Goal: Check status: Check status

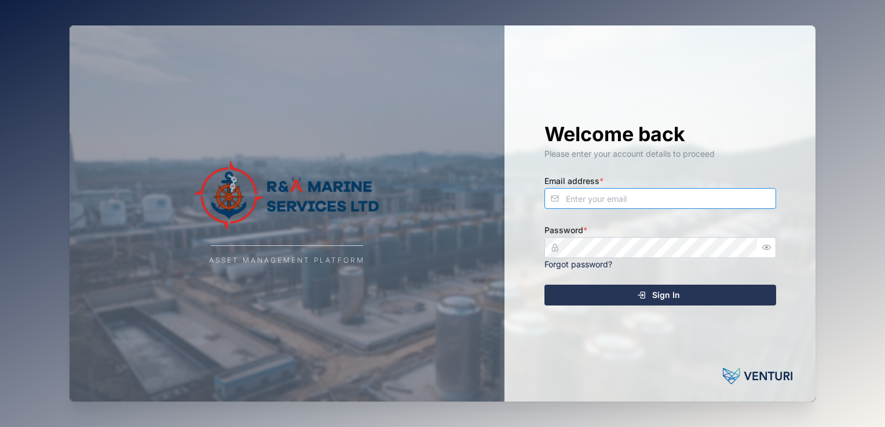
type input "[EMAIL_ADDRESS][DOMAIN_NAME]"
click at [693, 297] on div "Sign In" at bounding box center [658, 296] width 213 height 20
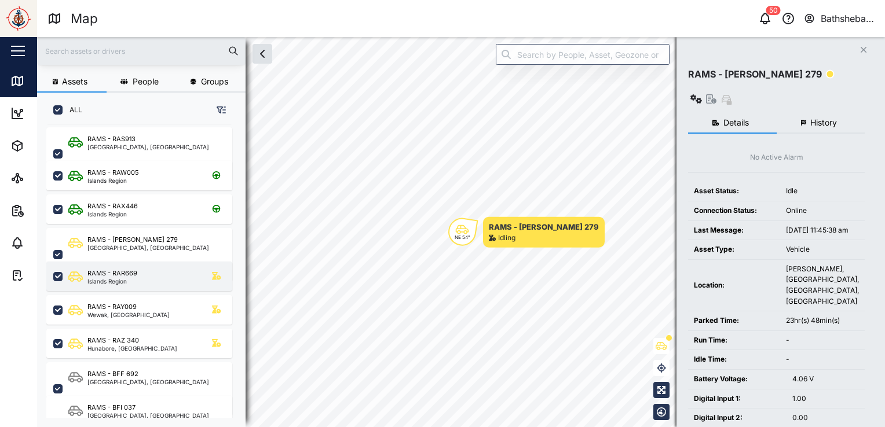
scroll to position [116, 0]
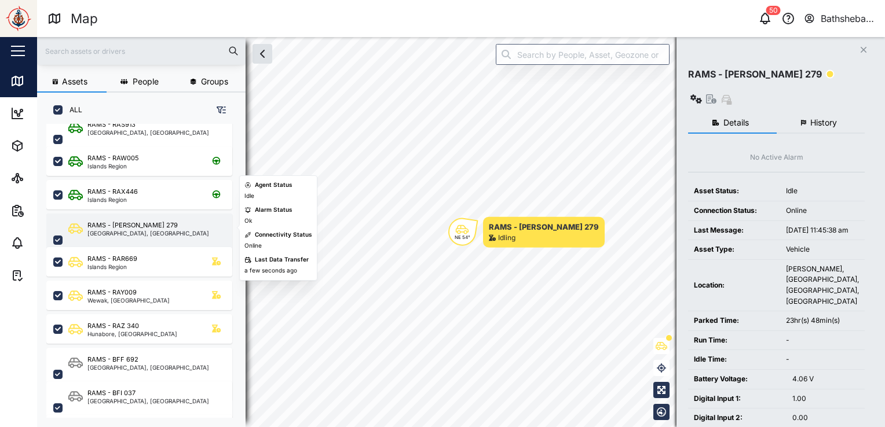
click at [140, 216] on div "RAMS - [PERSON_NAME] 279 [GEOGRAPHIC_DATA], [GEOGRAPHIC_DATA]" at bounding box center [139, 240] width 186 height 53
click at [153, 228] on div "RAMS - [PERSON_NAME] 279 [GEOGRAPHIC_DATA], [GEOGRAPHIC_DATA]" at bounding box center [146, 240] width 157 height 39
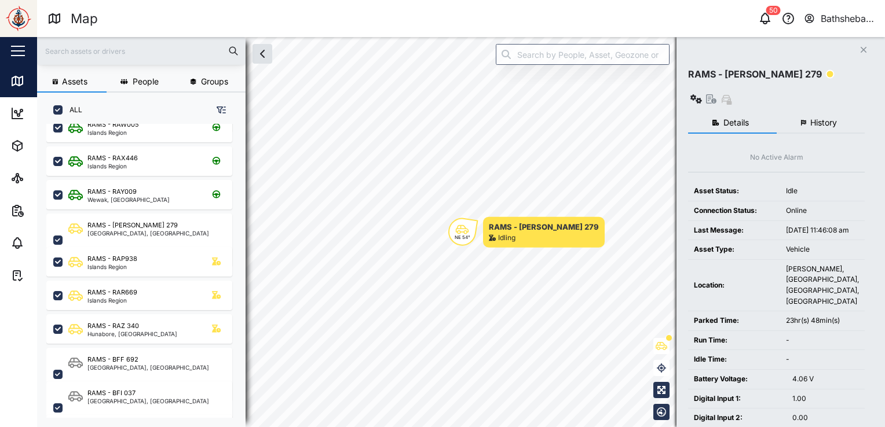
click at [822, 119] on span "History" at bounding box center [823, 123] width 27 height 8
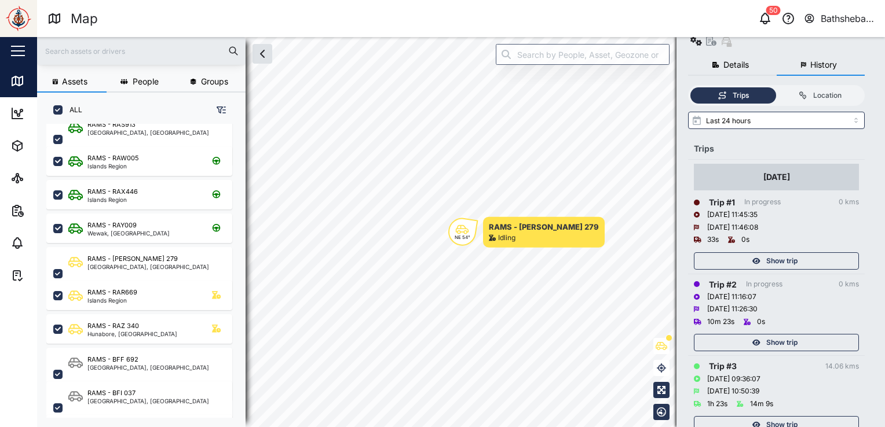
scroll to position [67, 0]
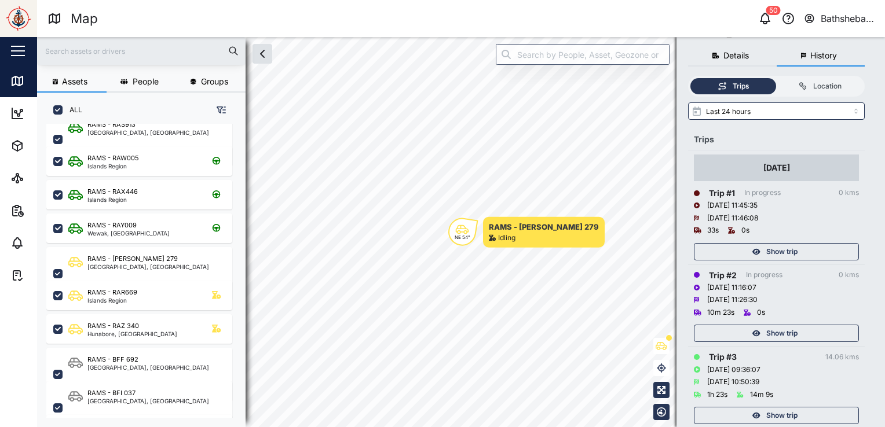
click at [796, 408] on span "Show trip" at bounding box center [781, 416] width 31 height 16
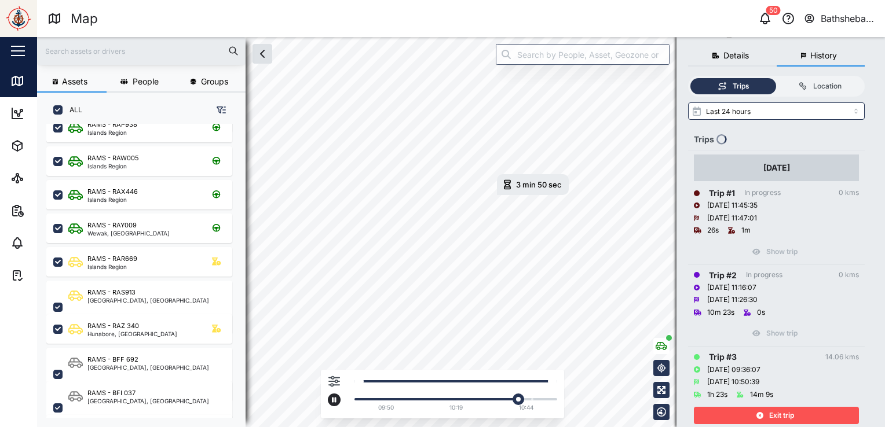
click at [561, 370] on div "3 min 50 sec [DATE] 10:03 AM 09:50 10:19 10:44" at bounding box center [461, 232] width 848 height 390
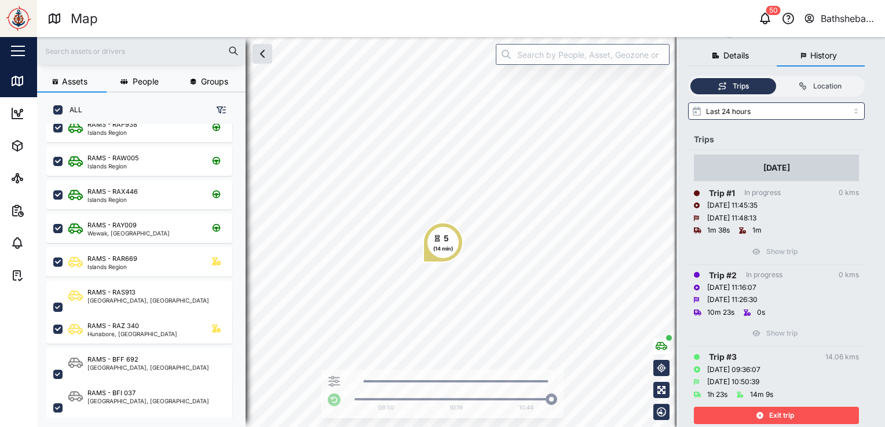
drag, startPoint x: 793, startPoint y: 390, endPoint x: 803, endPoint y: 355, distance: 36.1
click at [793, 408] on span "Exit trip" at bounding box center [781, 416] width 25 height 16
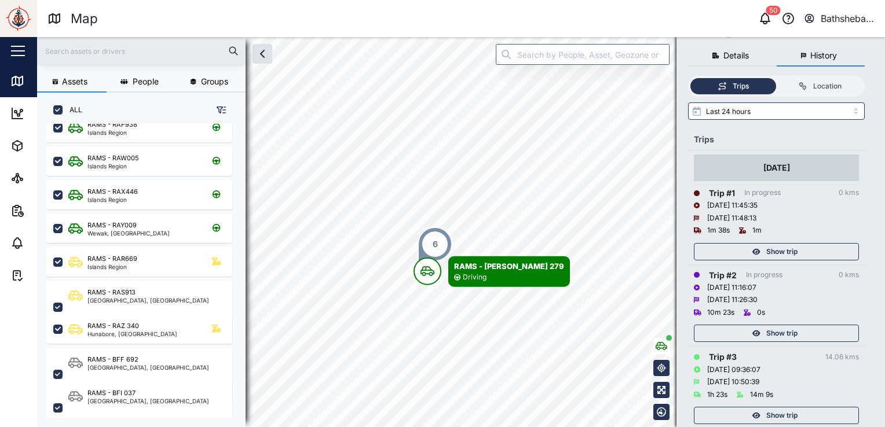
click at [790, 326] on span "Show trip" at bounding box center [781, 334] width 31 height 16
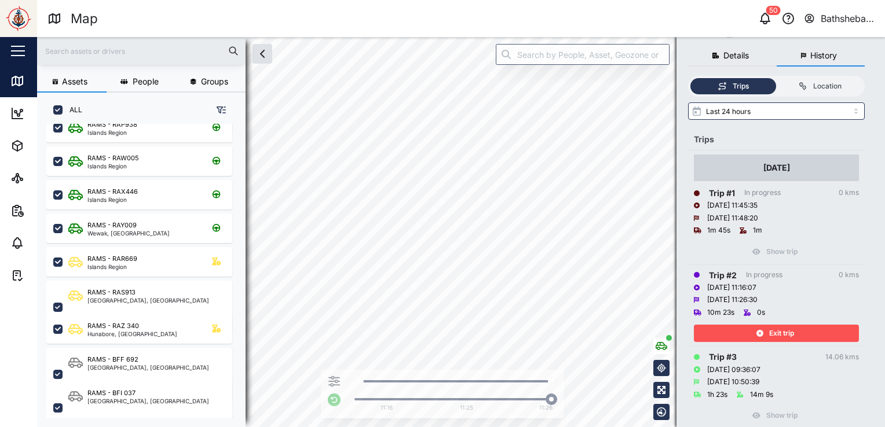
click at [767, 326] on div "Exit trip" at bounding box center [775, 334] width 151 height 16
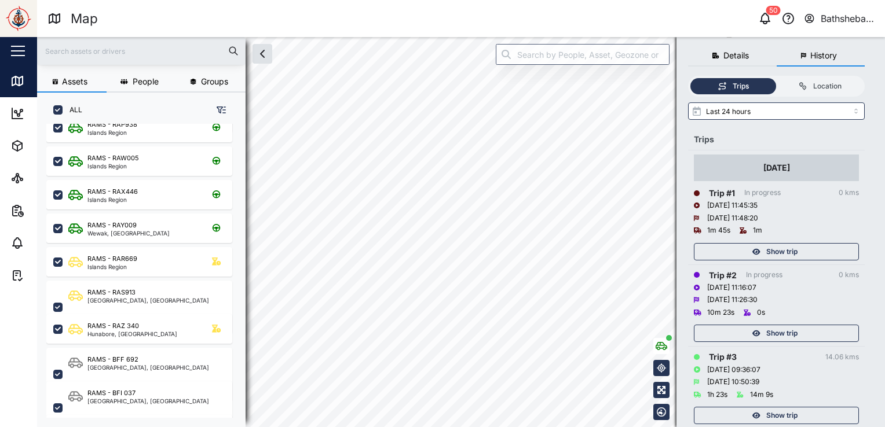
click at [792, 244] on span "Show trip" at bounding box center [781, 252] width 31 height 16
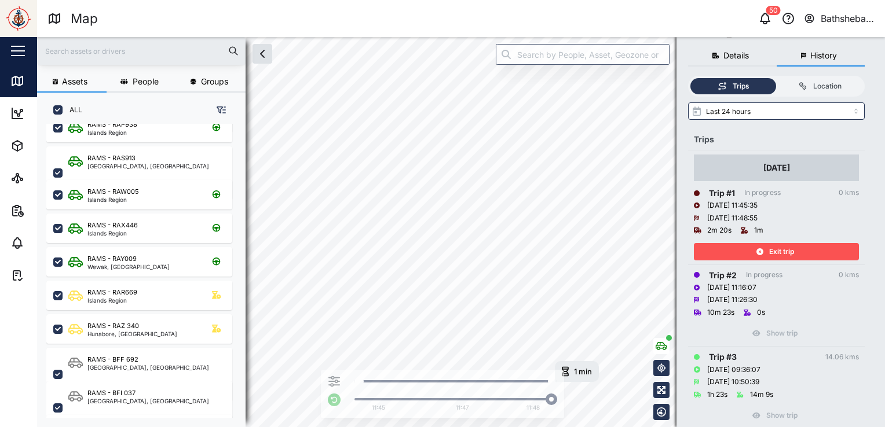
click at [778, 401] on div "Show trip" at bounding box center [776, 412] width 165 height 23
click at [787, 244] on span "Exit trip" at bounding box center [781, 252] width 25 height 16
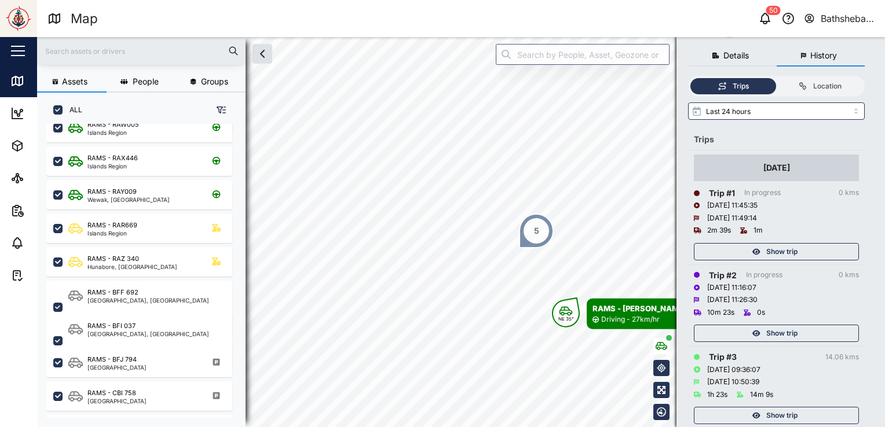
click at [782, 408] on span "Show trip" at bounding box center [781, 416] width 31 height 16
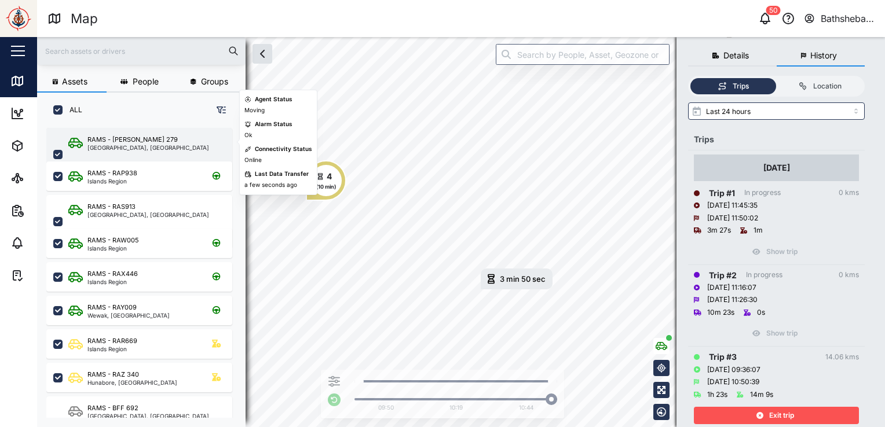
click at [162, 145] on div "RAMS - [PERSON_NAME] 279 [GEOGRAPHIC_DATA], [GEOGRAPHIC_DATA]" at bounding box center [146, 154] width 157 height 39
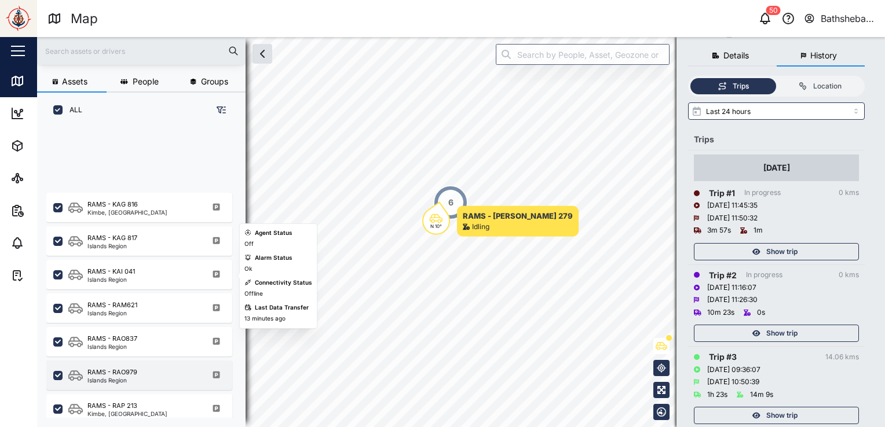
scroll to position [613, 0]
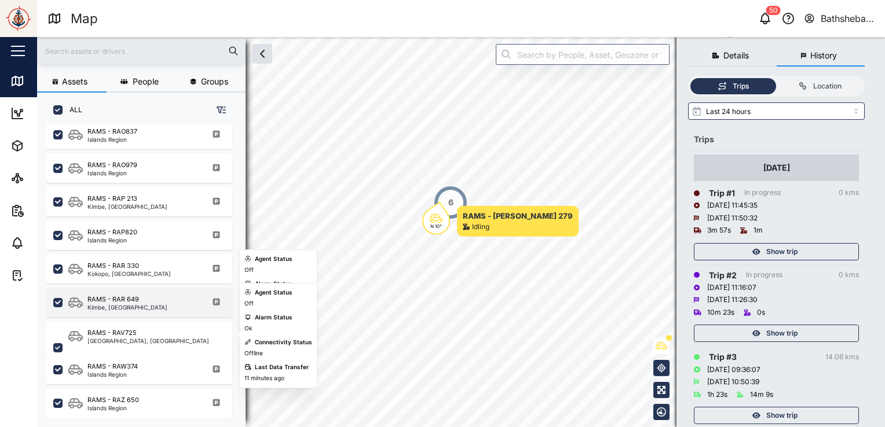
click at [147, 306] on div "Kimbe, [GEOGRAPHIC_DATA]" at bounding box center [127, 308] width 80 height 6
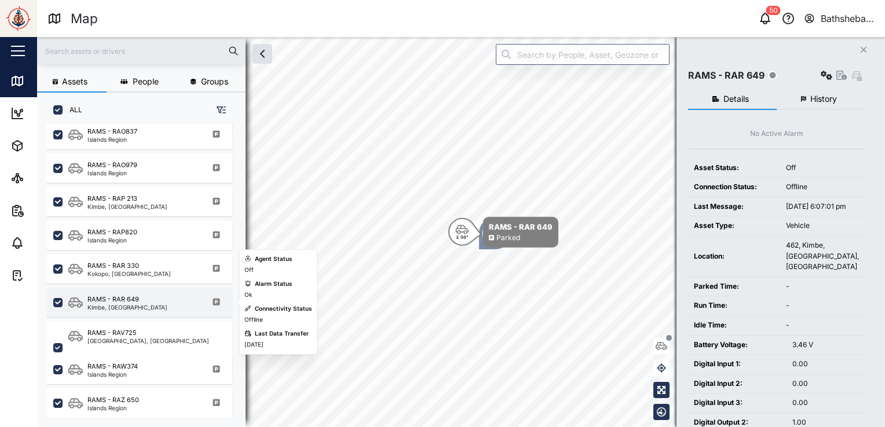
click at [147, 307] on div "Kimbe, [GEOGRAPHIC_DATA]" at bounding box center [127, 308] width 80 height 6
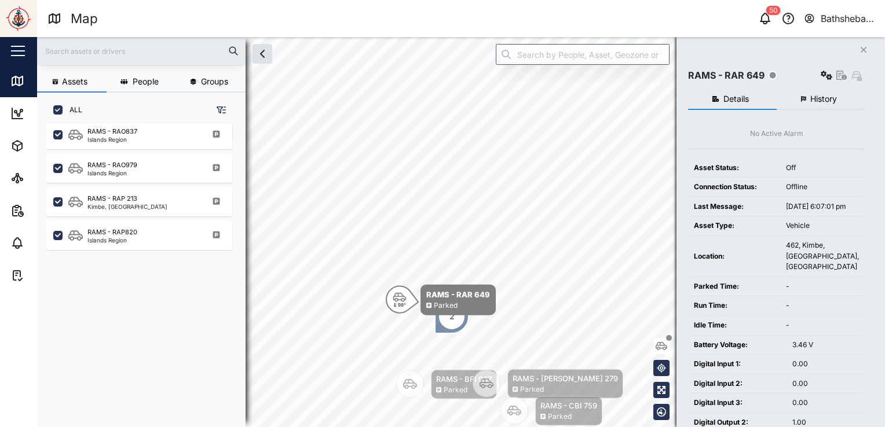
scroll to position [381, 0]
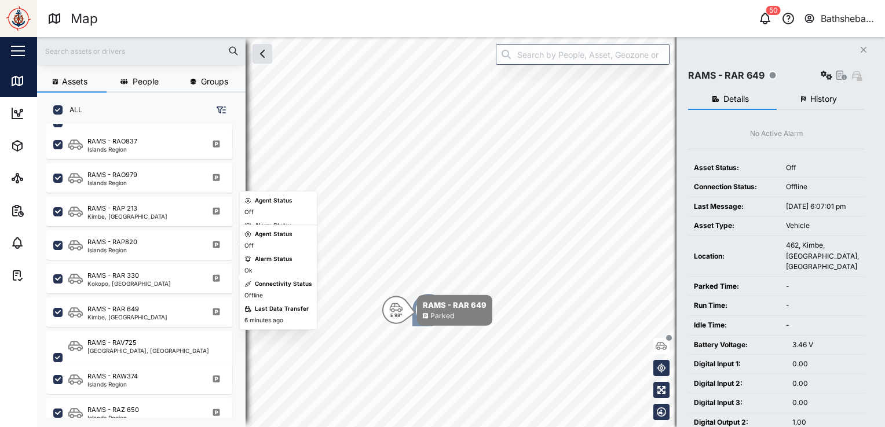
scroll to position [613, 0]
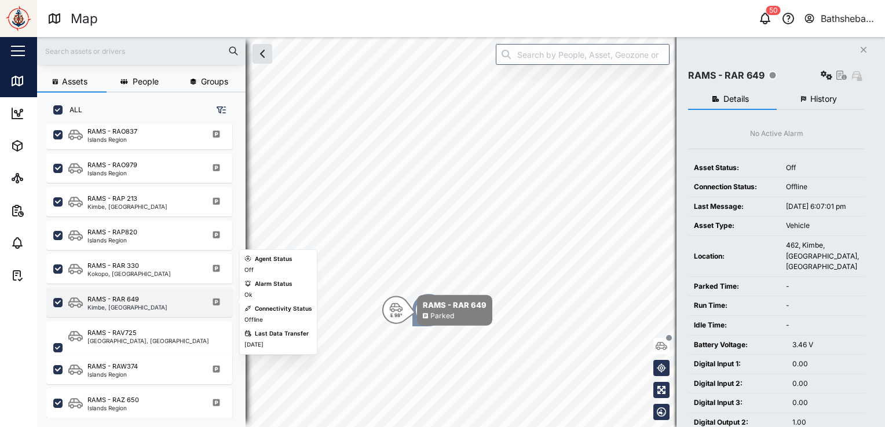
click at [167, 303] on div "RAMS - RAR 649 Kimbe, [GEOGRAPHIC_DATA]" at bounding box center [146, 303] width 157 height 16
click at [156, 303] on div "RAMS - RAR 649 Kimbe, [GEOGRAPHIC_DATA]" at bounding box center [146, 303] width 157 height 16
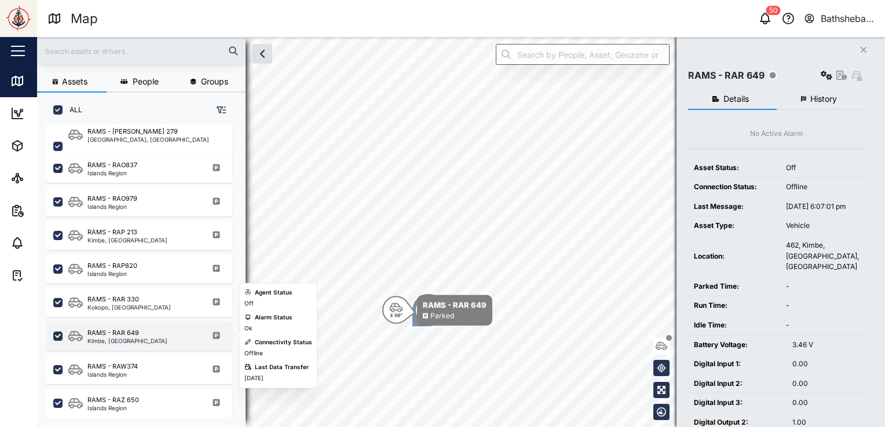
click at [159, 337] on div "RAMS - RAR 649 Kimbe, [GEOGRAPHIC_DATA]" at bounding box center [146, 336] width 157 height 16
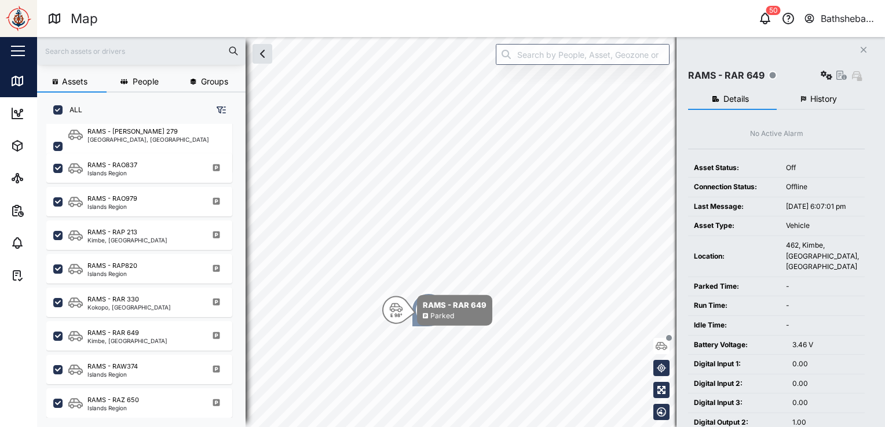
drag, startPoint x: 824, startPoint y: 96, endPoint x: 818, endPoint y: 100, distance: 6.8
click at [824, 96] on span "History" at bounding box center [823, 99] width 27 height 8
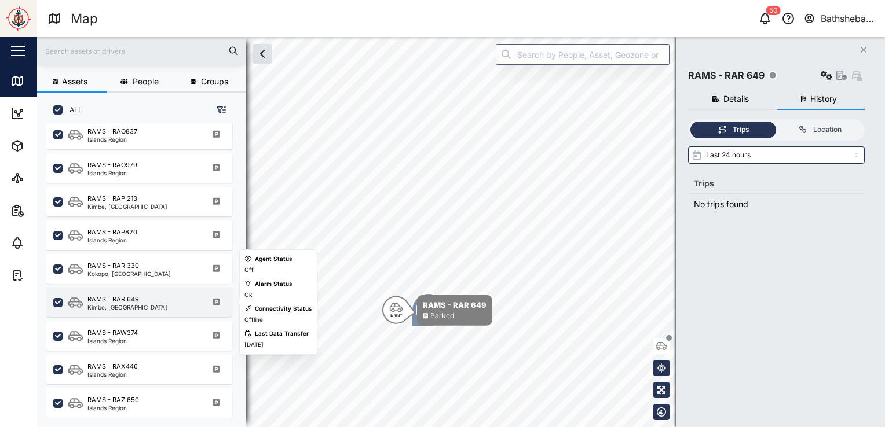
click at [168, 306] on div "RAMS - RAR 649 Kimbe, [GEOGRAPHIC_DATA]" at bounding box center [146, 303] width 157 height 16
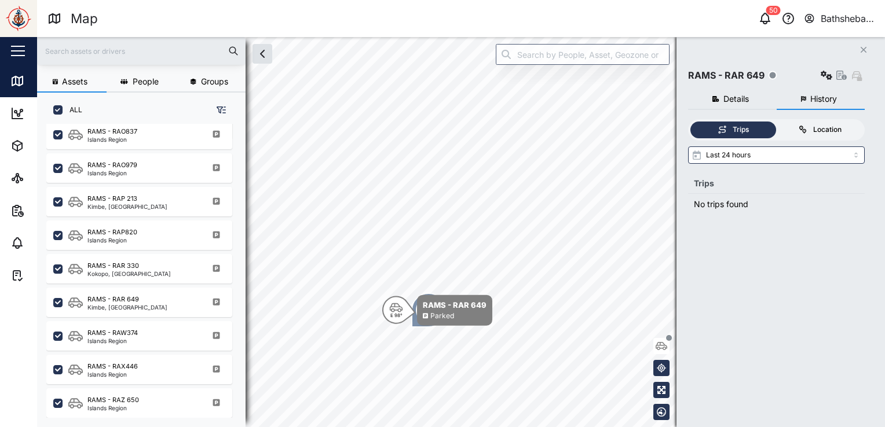
click at [817, 129] on div "Location" at bounding box center [827, 130] width 28 height 11
click at [777, 122] on input "Location" at bounding box center [777, 122] width 0 height 0
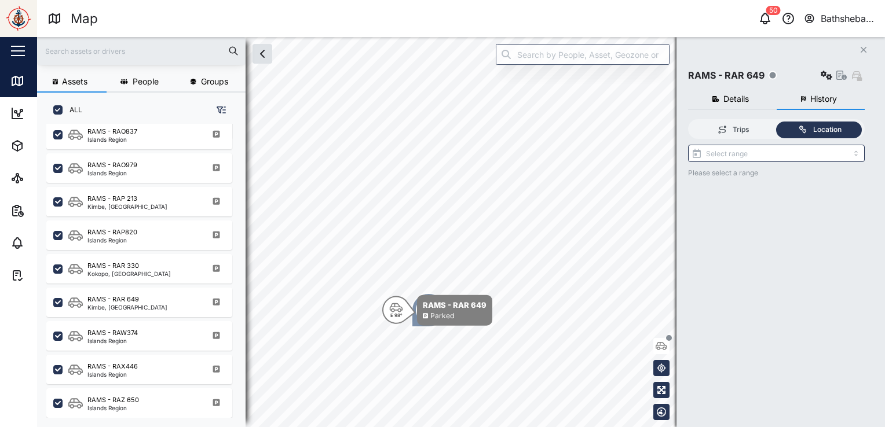
click at [822, 101] on span "History" at bounding box center [823, 99] width 27 height 8
click at [820, 101] on span "History" at bounding box center [823, 99] width 27 height 8
click at [735, 98] on span "Details" at bounding box center [735, 99] width 25 height 8
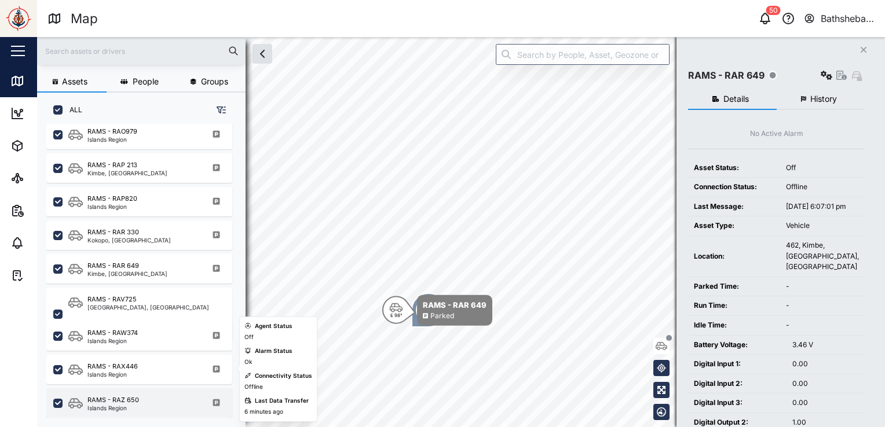
drag, startPoint x: 142, startPoint y: 367, endPoint x: 156, endPoint y: 392, distance: 28.0
click at [142, 367] on div "RAMS - RAX446 Islands Region" at bounding box center [146, 370] width 157 height 16
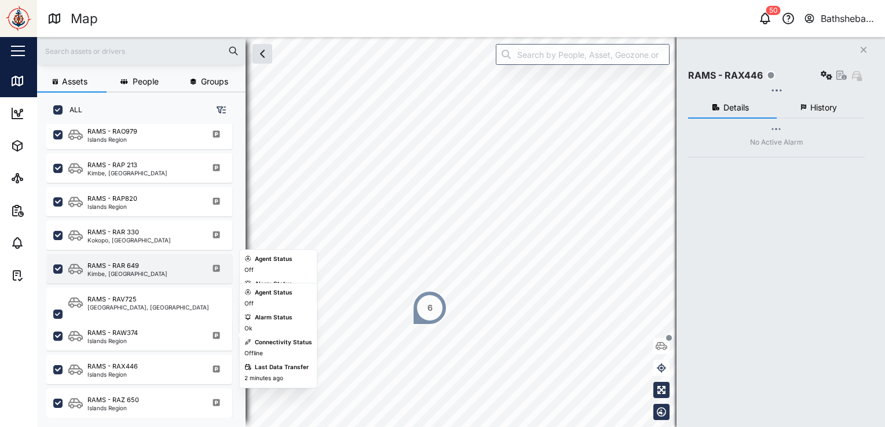
click at [145, 267] on div "RAMS - RAR 649" at bounding box center [127, 266] width 80 height 10
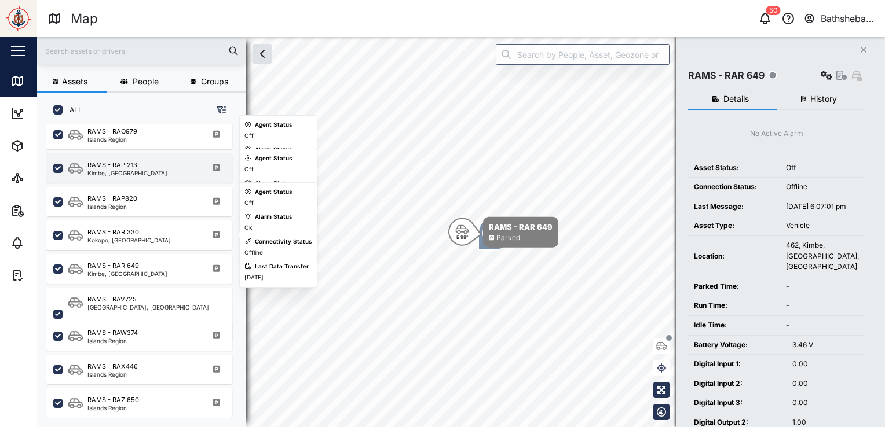
click at [153, 173] on div "Kimbe, [GEOGRAPHIC_DATA]" at bounding box center [127, 173] width 80 height 6
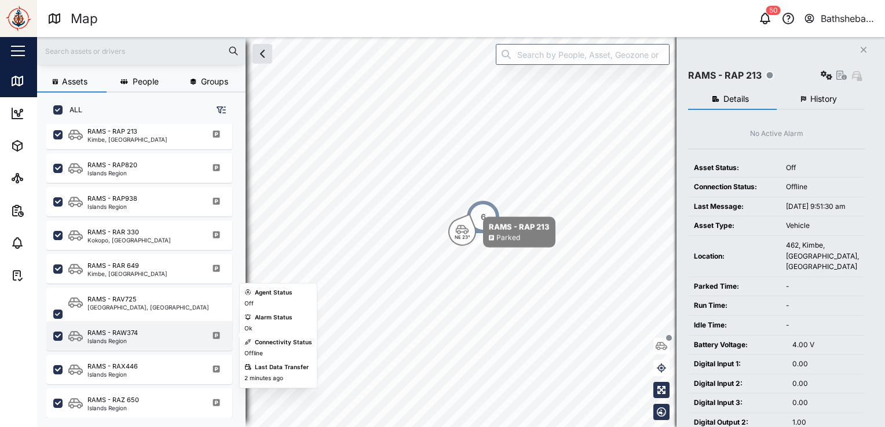
click at [156, 333] on div "RAMS - RAW374 Islands Region" at bounding box center [146, 336] width 157 height 16
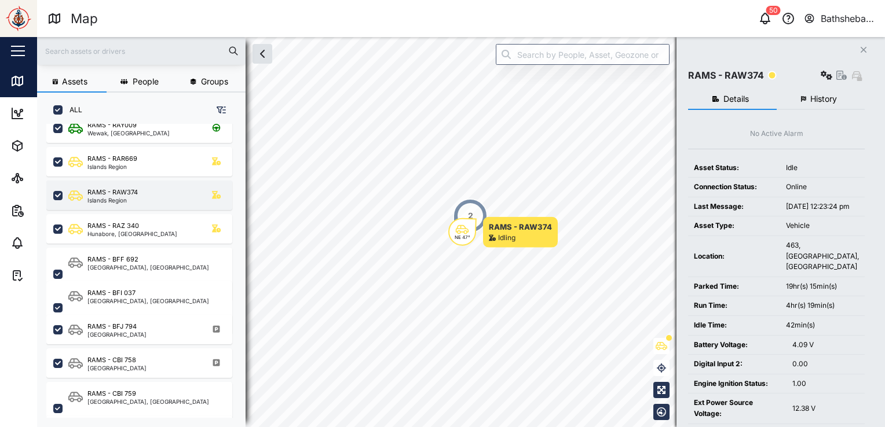
scroll to position [116, 0]
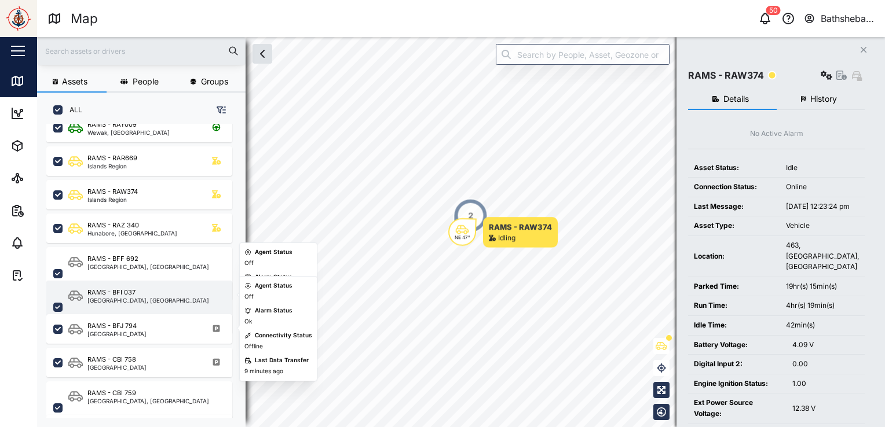
click at [173, 298] on div "RAMS - BFI 037 [GEOGRAPHIC_DATA], Islands Region" at bounding box center [146, 307] width 157 height 39
